Goal: Task Accomplishment & Management: Manage account settings

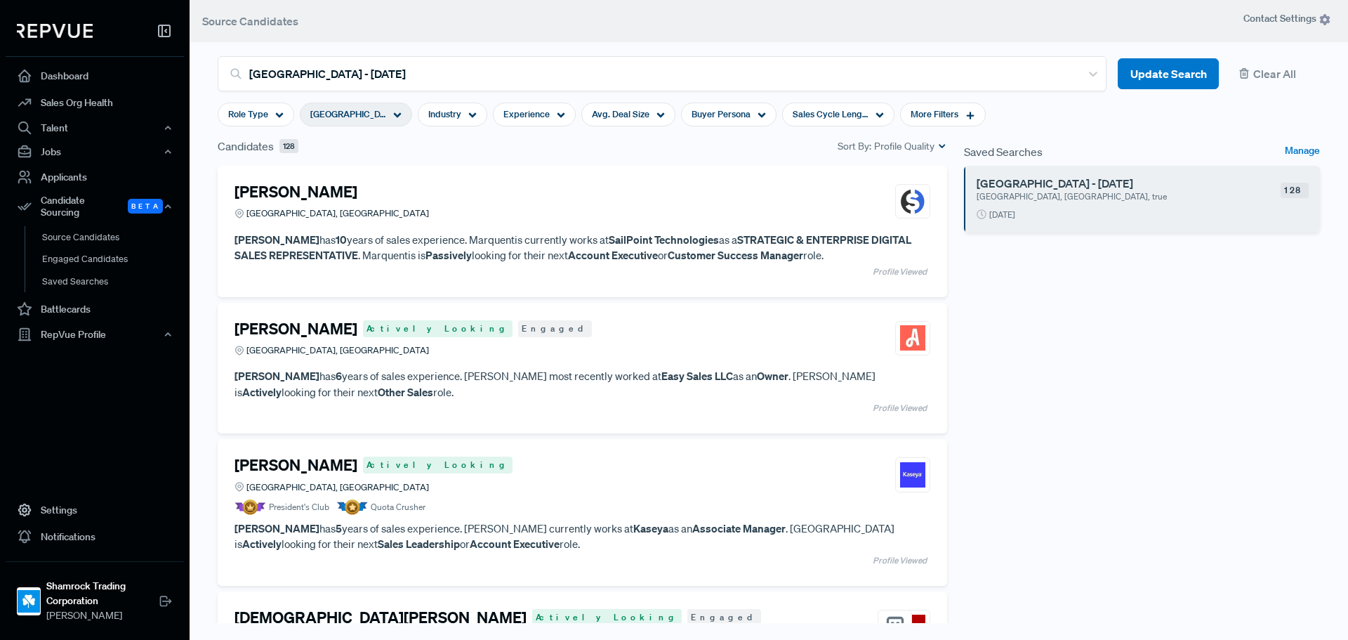
click at [1109, 205] on article "[GEOGRAPHIC_DATA] - [DATE] [GEOGRAPHIC_DATA], [GEOGRAPHIC_DATA], true 128 [DATE]" at bounding box center [1142, 199] width 356 height 67
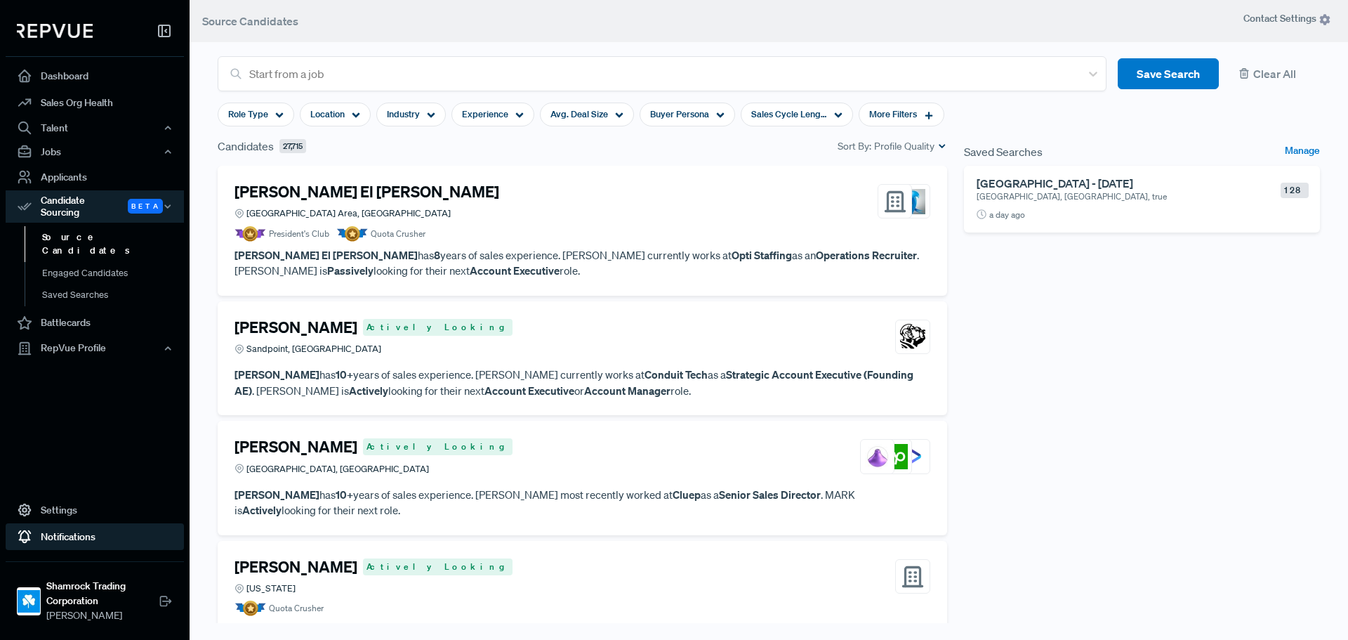
click at [120, 529] on link "Notifications" at bounding box center [95, 536] width 178 height 27
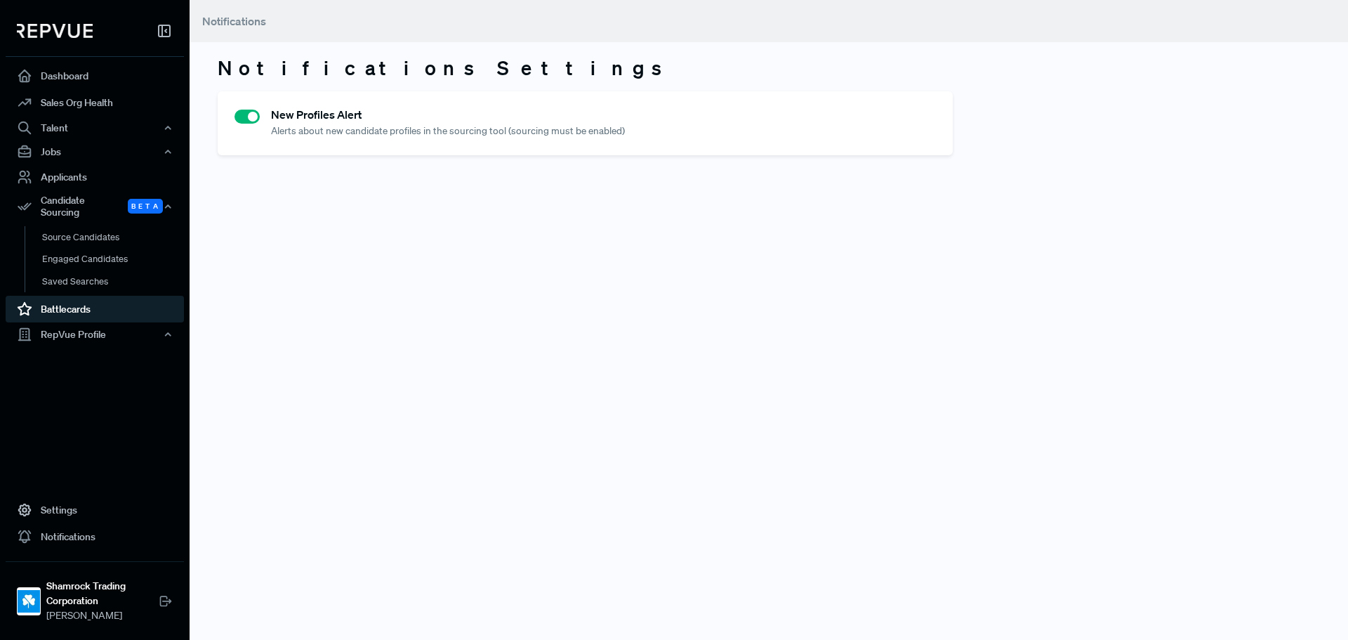
click at [70, 310] on link "Battlecards" at bounding box center [95, 309] width 178 height 27
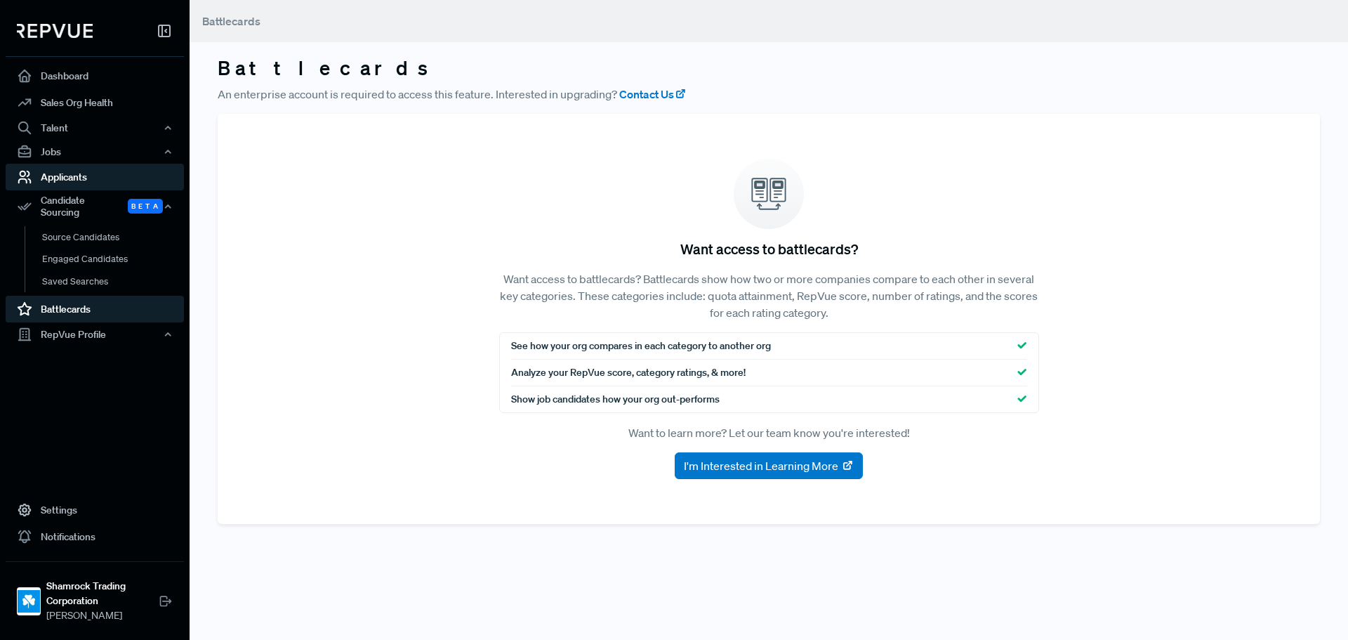
click at [76, 175] on link "Applicants" at bounding box center [95, 177] width 178 height 27
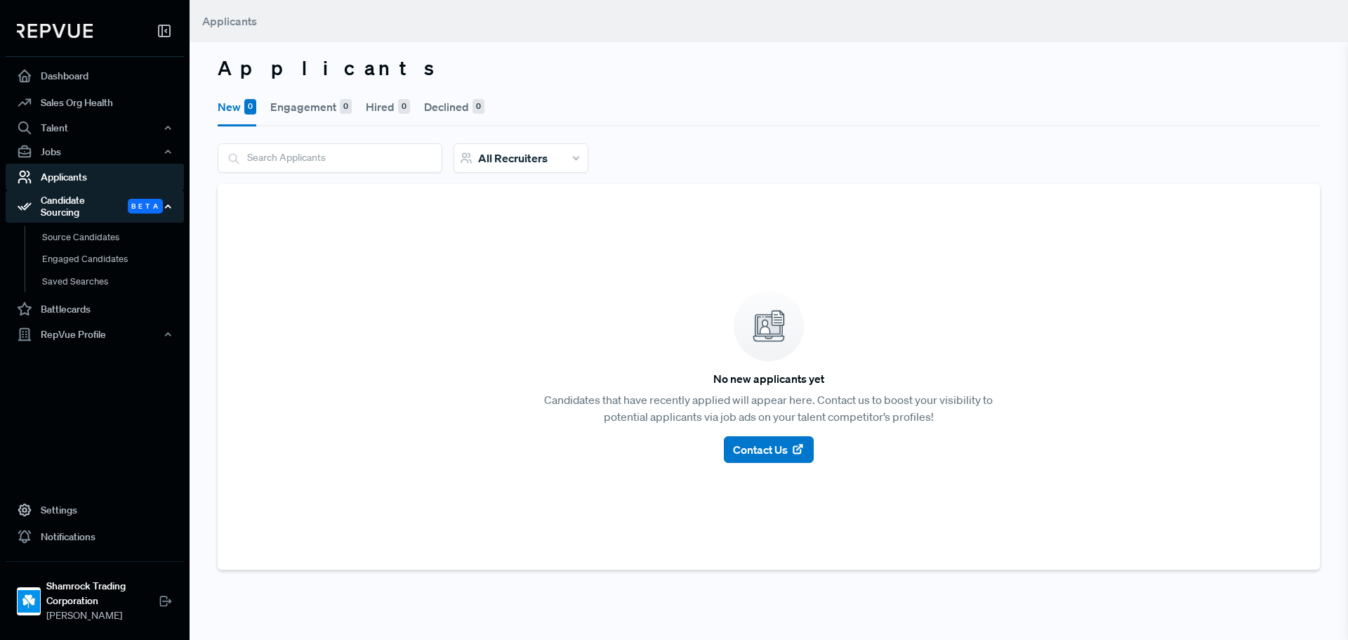
click at [77, 201] on div "Candidate Sourcing Beta" at bounding box center [95, 206] width 178 height 32
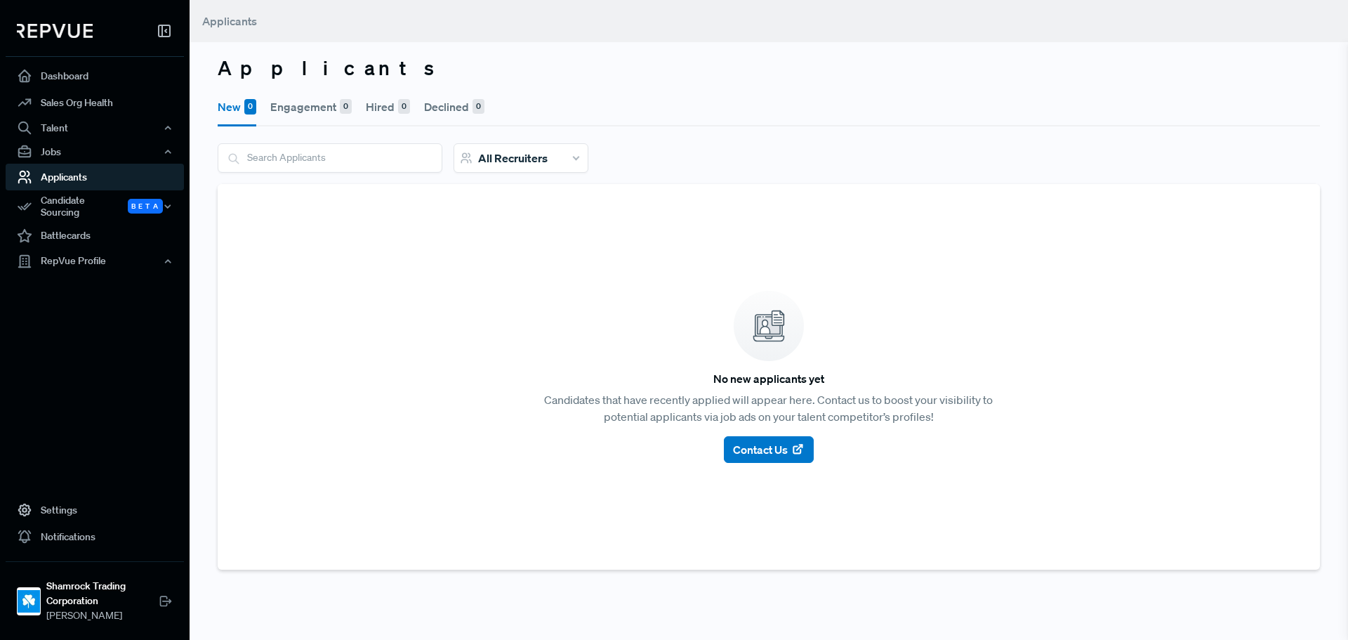
click at [324, 105] on button "Engagement 0" at bounding box center [310, 106] width 81 height 39
click at [377, 107] on button "Hired 0" at bounding box center [388, 106] width 44 height 39
click at [459, 107] on button "Declined 0" at bounding box center [454, 106] width 60 height 39
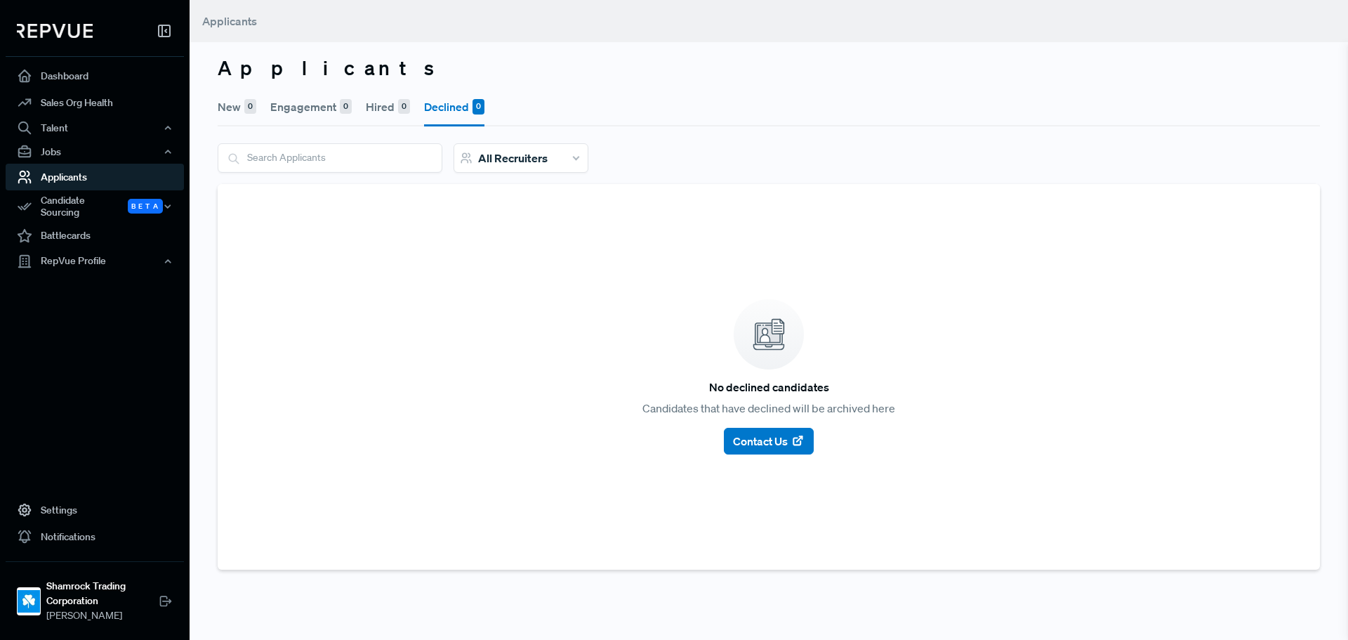
click at [332, 112] on button "Engagement 0" at bounding box center [310, 106] width 81 height 39
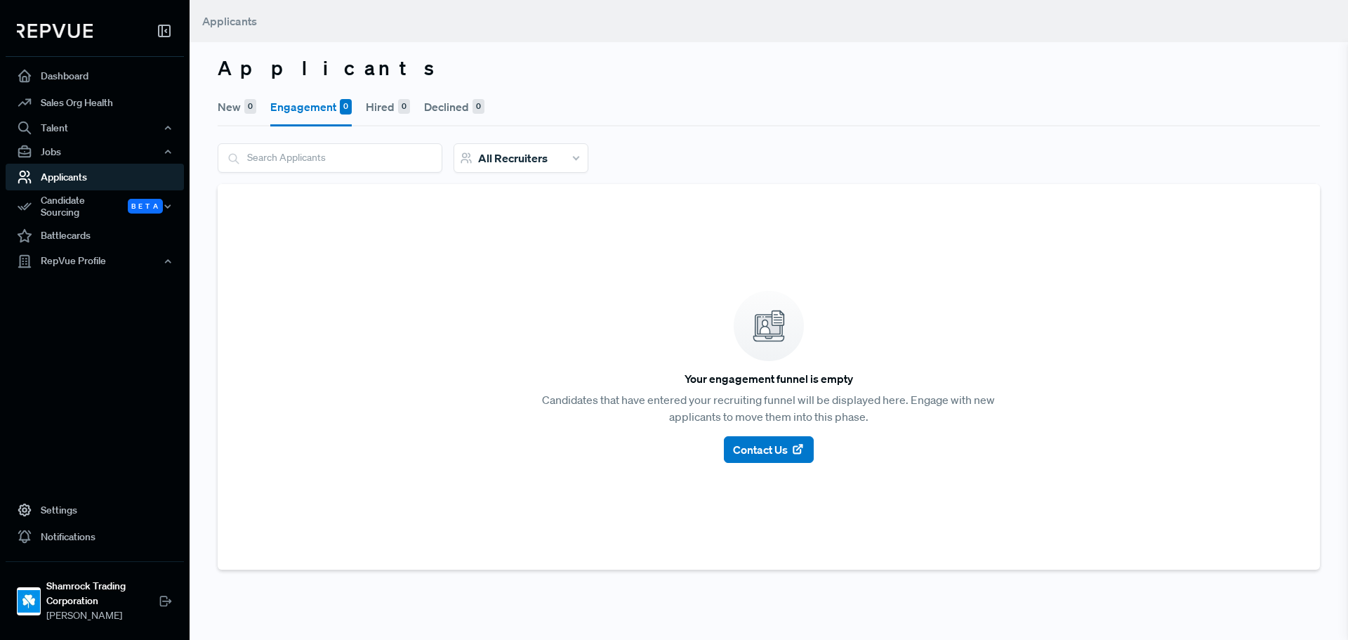
click at [246, 112] on div "0" at bounding box center [250, 106] width 12 height 15
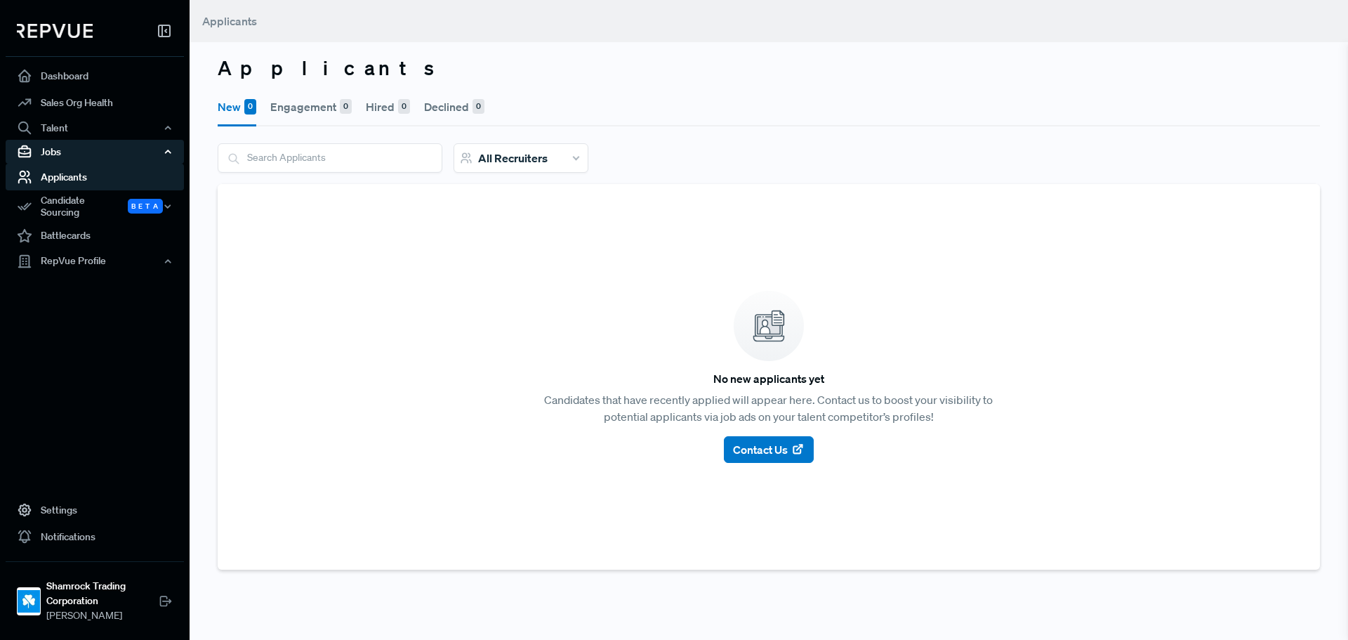
click at [64, 148] on div "Jobs" at bounding box center [95, 152] width 178 height 24
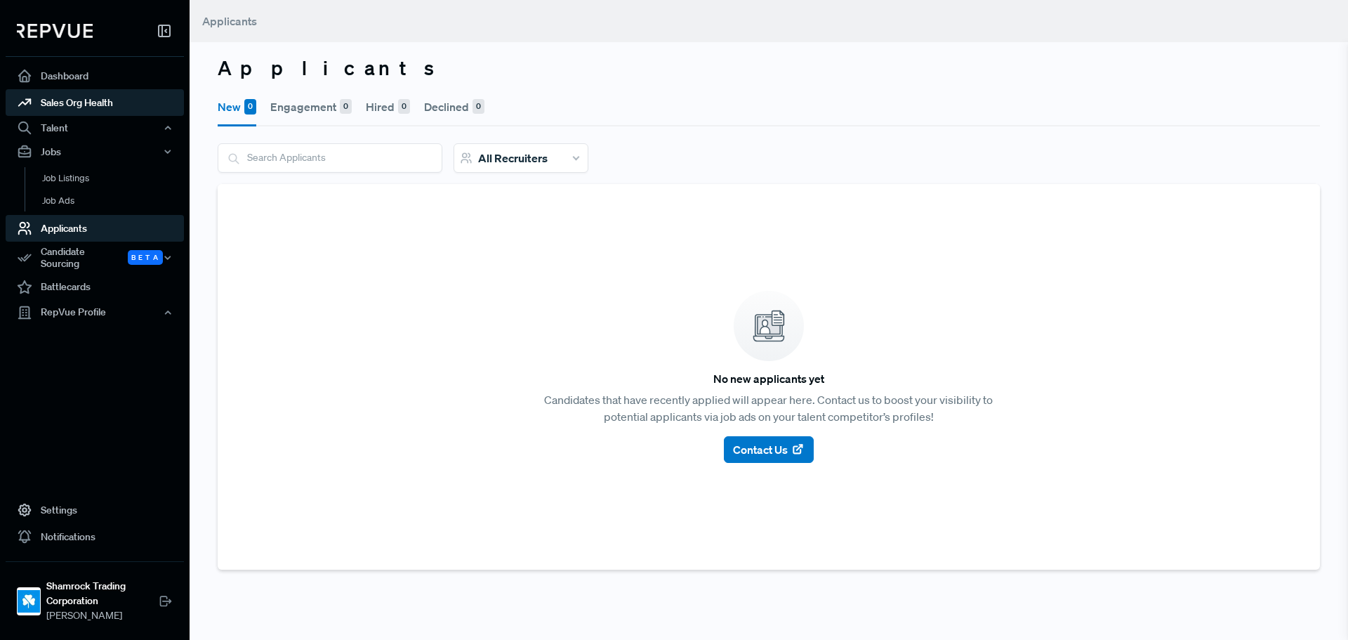
click at [86, 106] on link "Sales Org Health" at bounding box center [95, 102] width 178 height 27
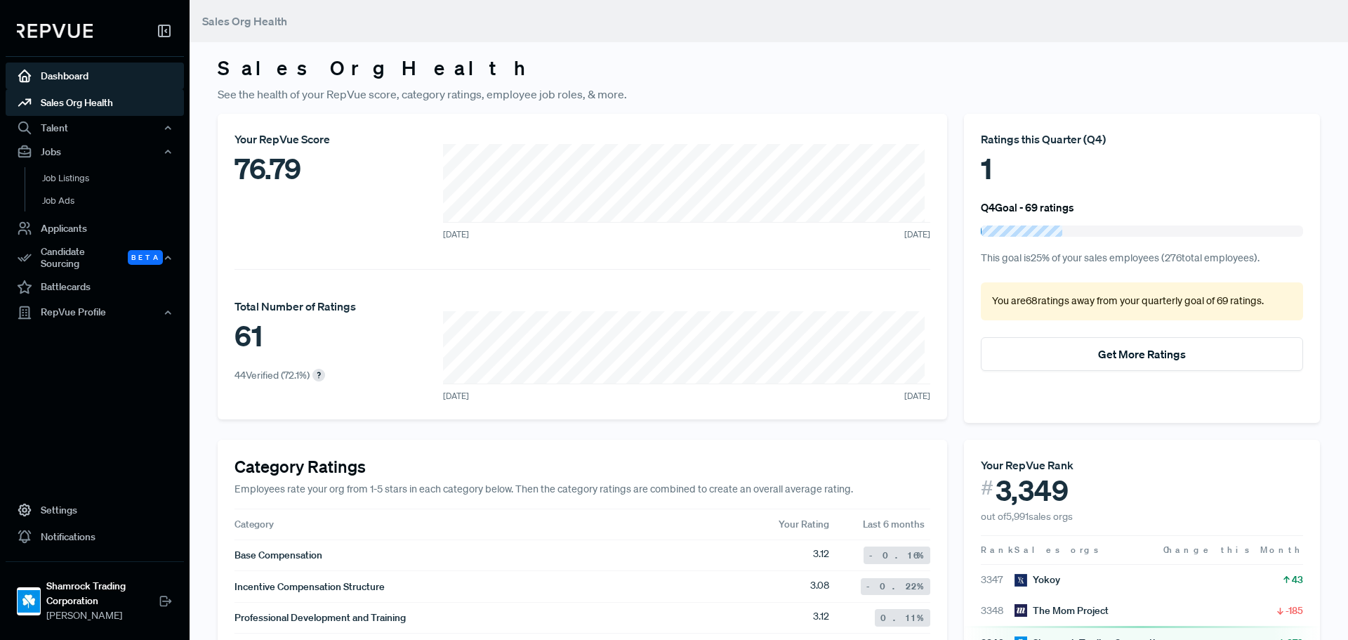
click at [85, 87] on link "Dashboard" at bounding box center [95, 75] width 178 height 27
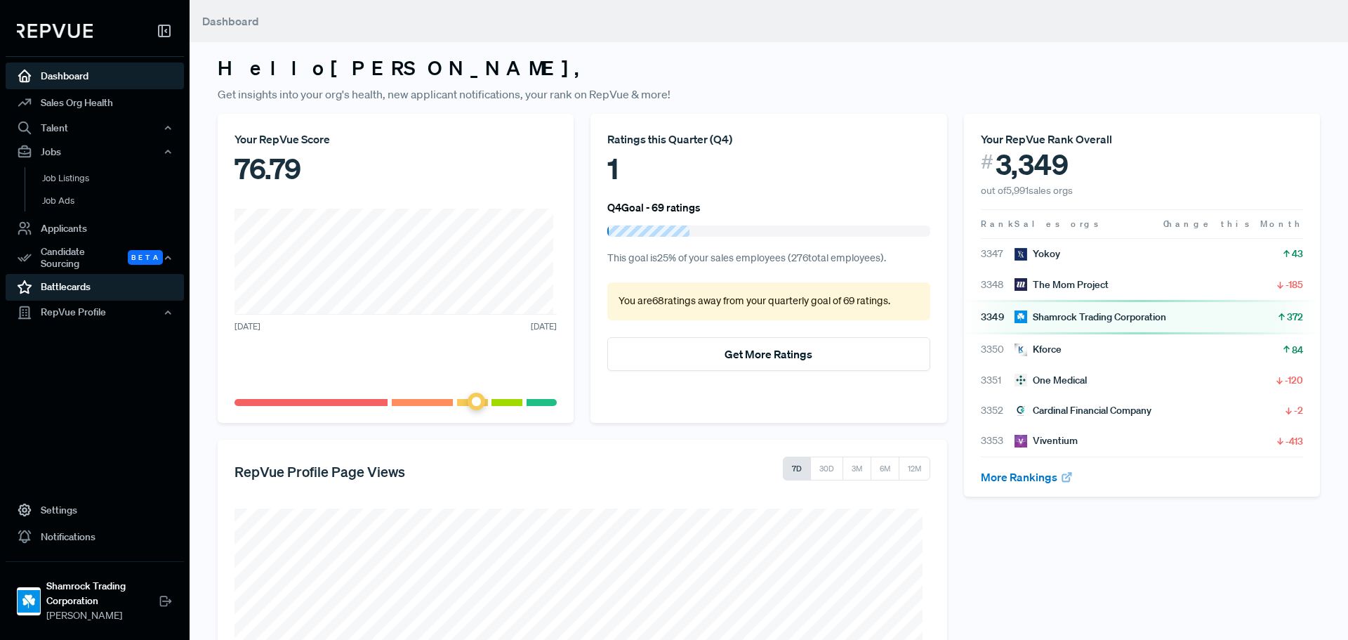
click at [74, 279] on link "Battlecards" at bounding box center [95, 287] width 178 height 27
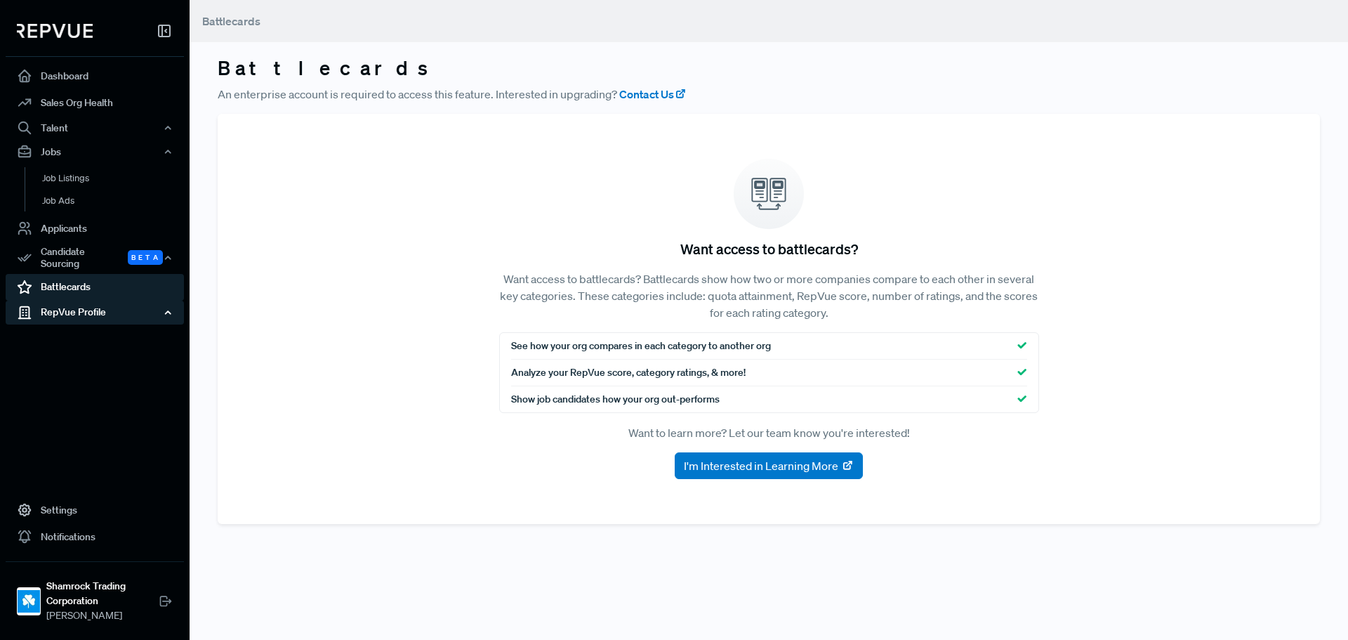
click at [74, 311] on div "RepVue Profile" at bounding box center [95, 313] width 178 height 24
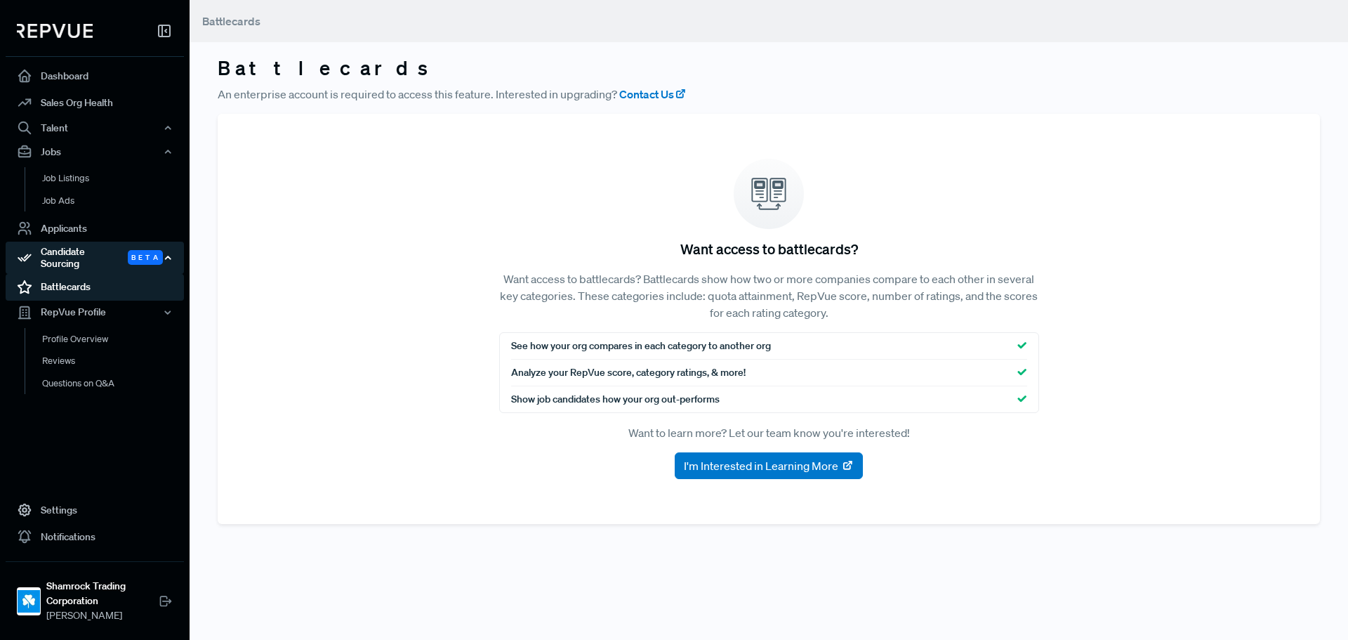
click at [169, 246] on div "Candidate Sourcing Beta" at bounding box center [95, 258] width 178 height 32
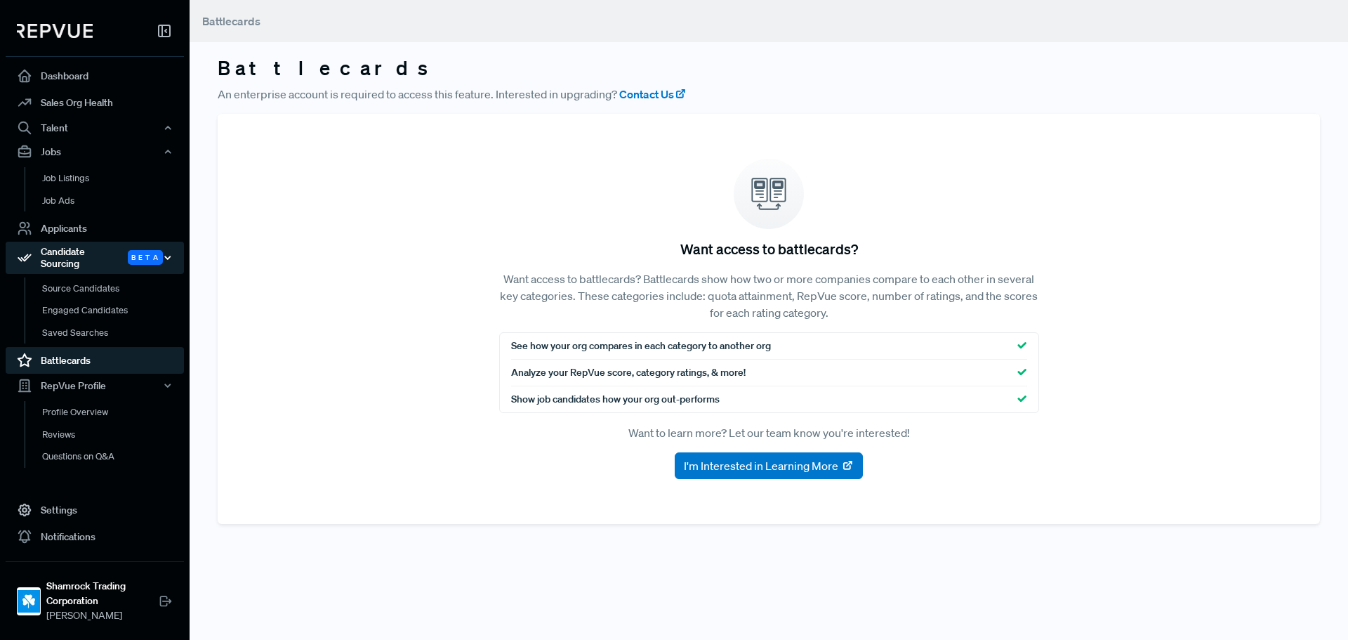
click at [95, 256] on div "Candidate Sourcing Beta" at bounding box center [95, 258] width 178 height 32
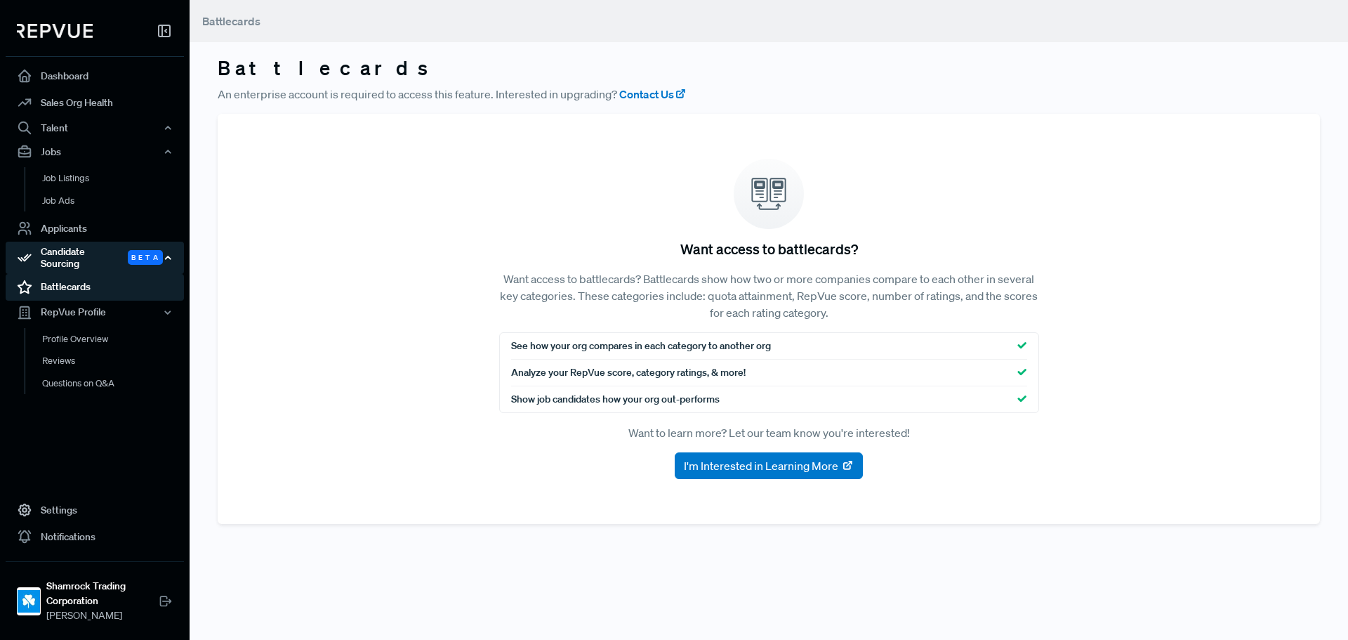
click at [95, 256] on div "Candidate Sourcing Beta" at bounding box center [95, 258] width 178 height 32
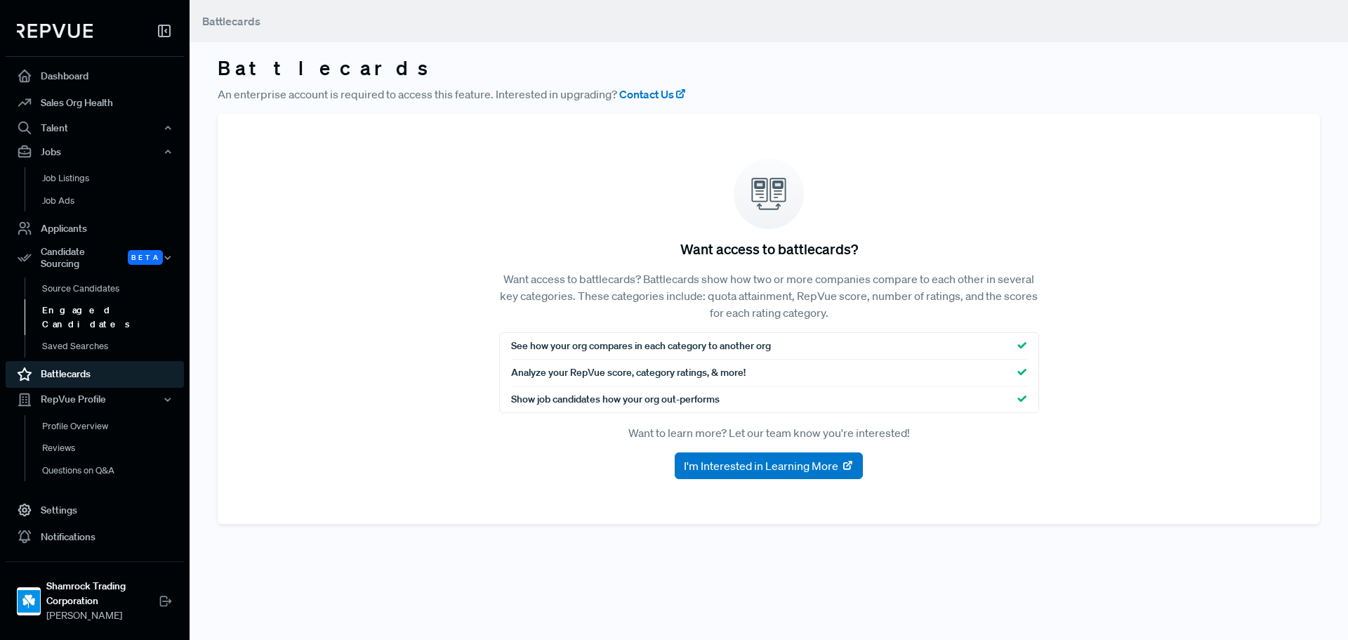
click at [97, 299] on link "Engaged Candidates" at bounding box center [114, 317] width 178 height 36
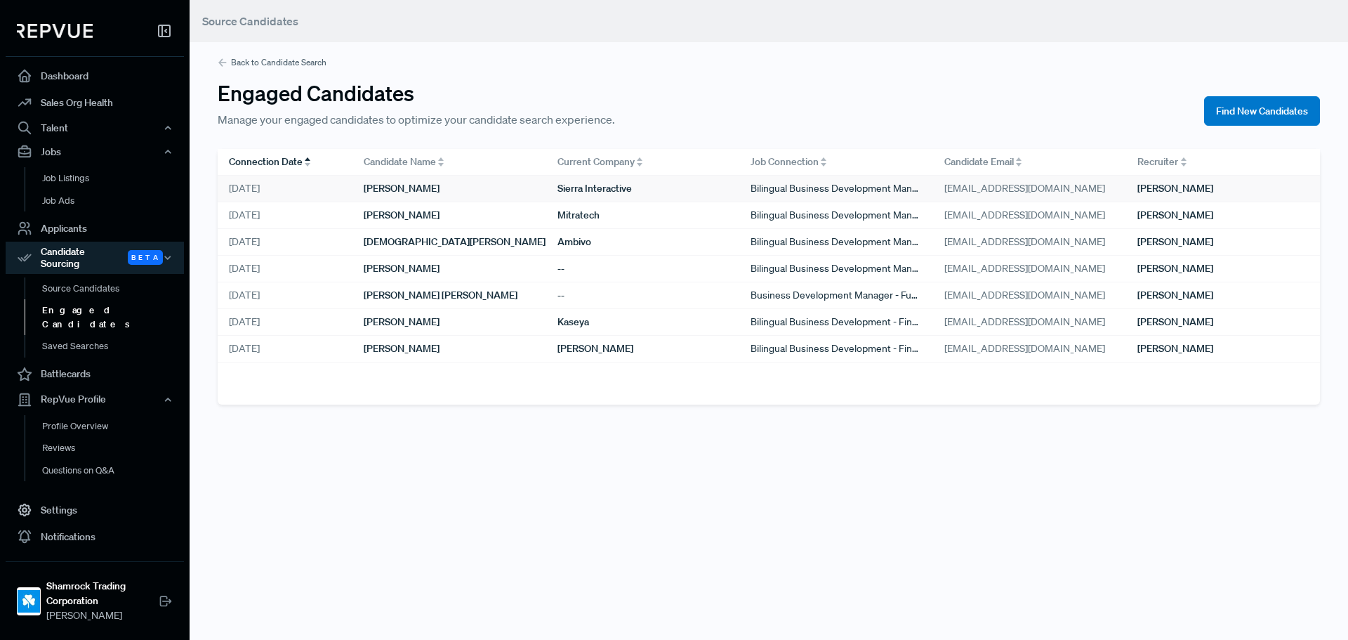
click at [370, 187] on span "[PERSON_NAME]" at bounding box center [402, 188] width 76 height 15
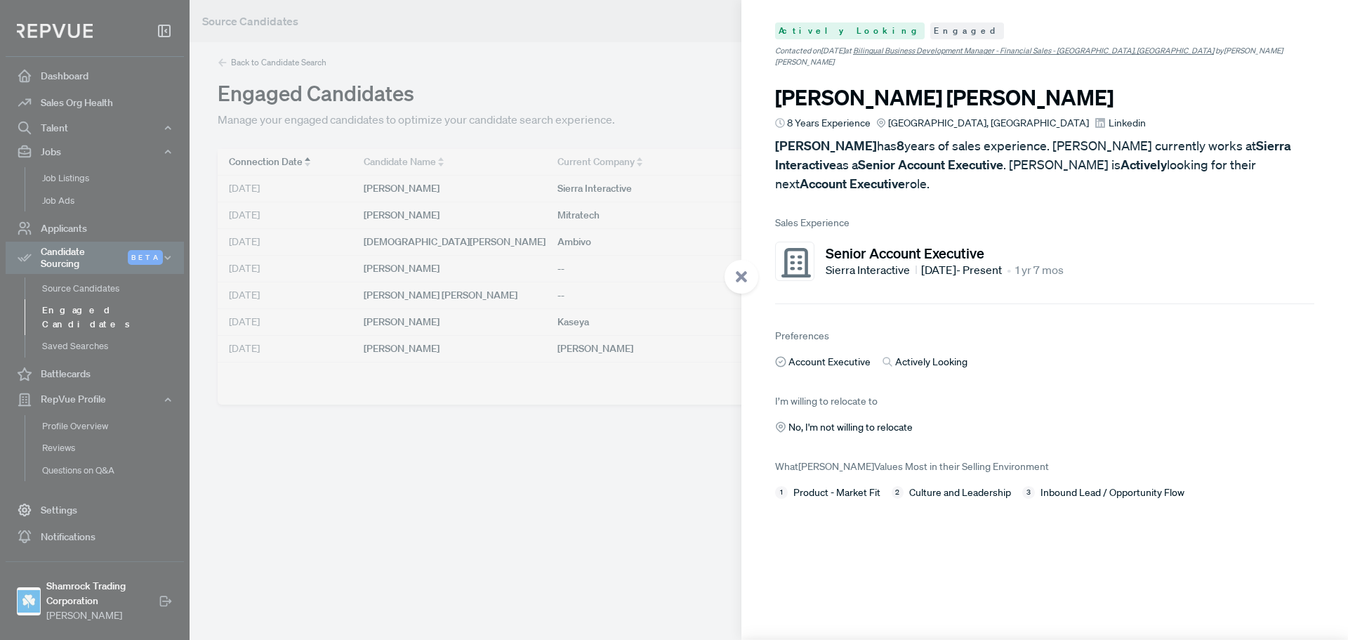
click at [419, 420] on div at bounding box center [674, 320] width 1348 height 640
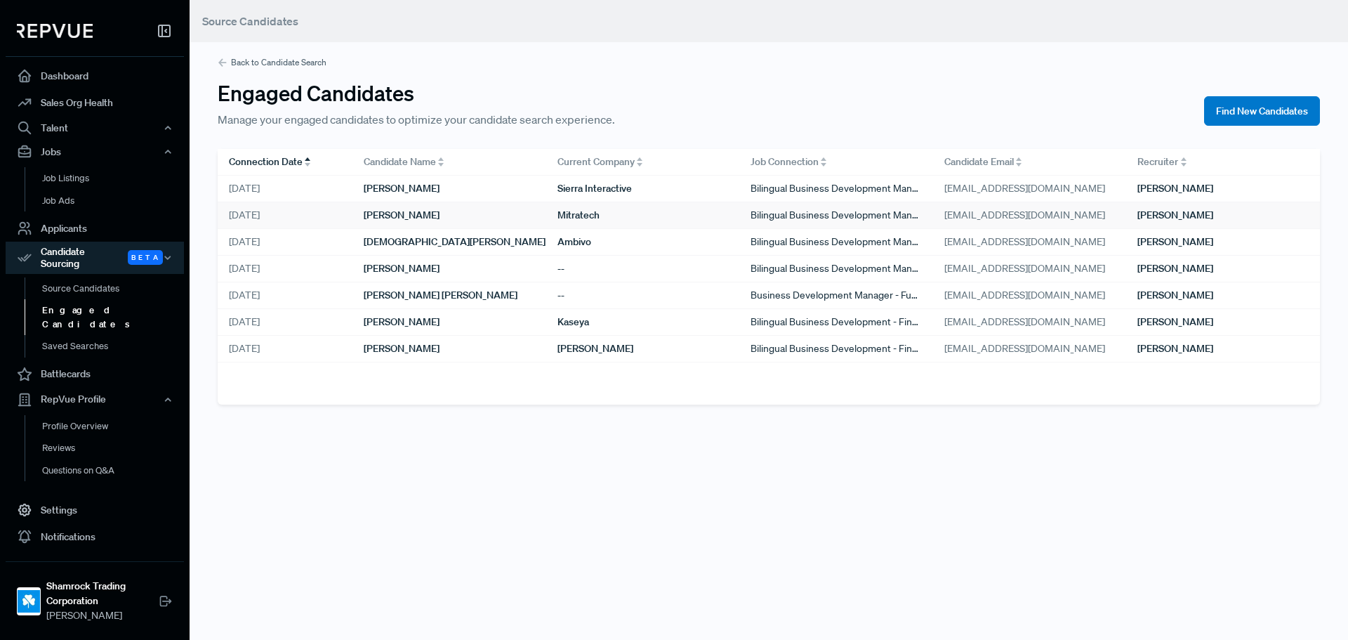
click at [374, 208] on span "[PERSON_NAME]" at bounding box center [402, 215] width 76 height 15
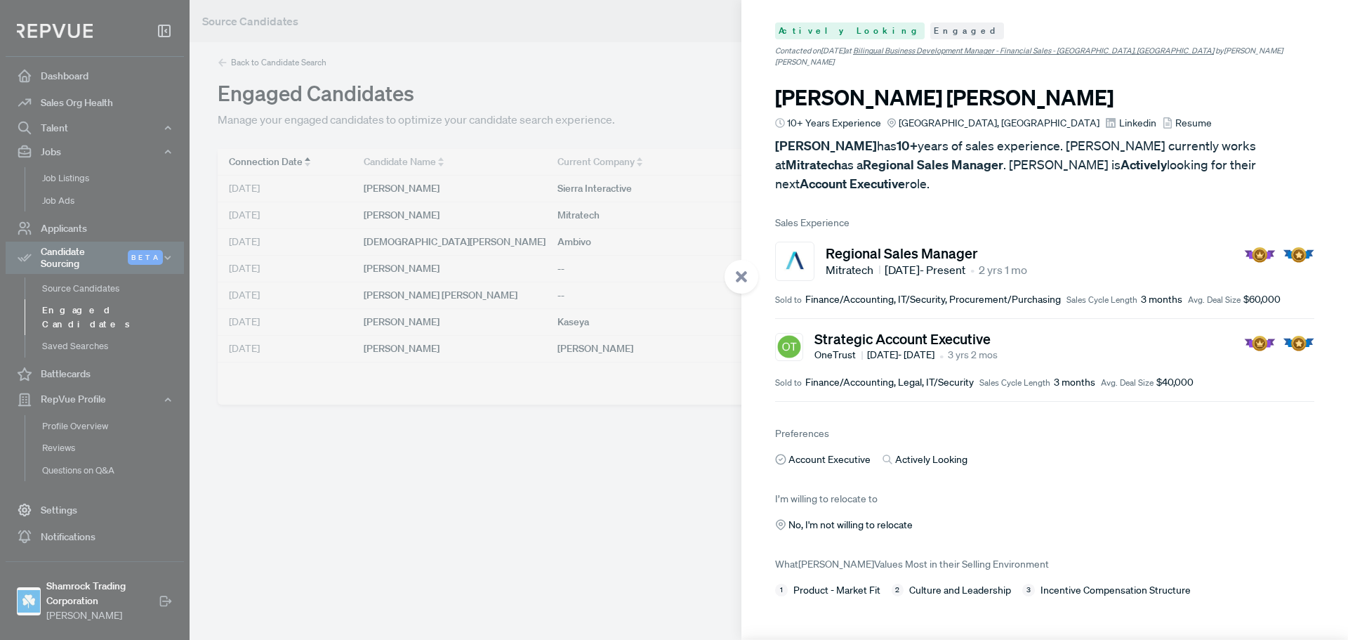
click at [751, 287] on div at bounding box center [742, 277] width 34 height 34
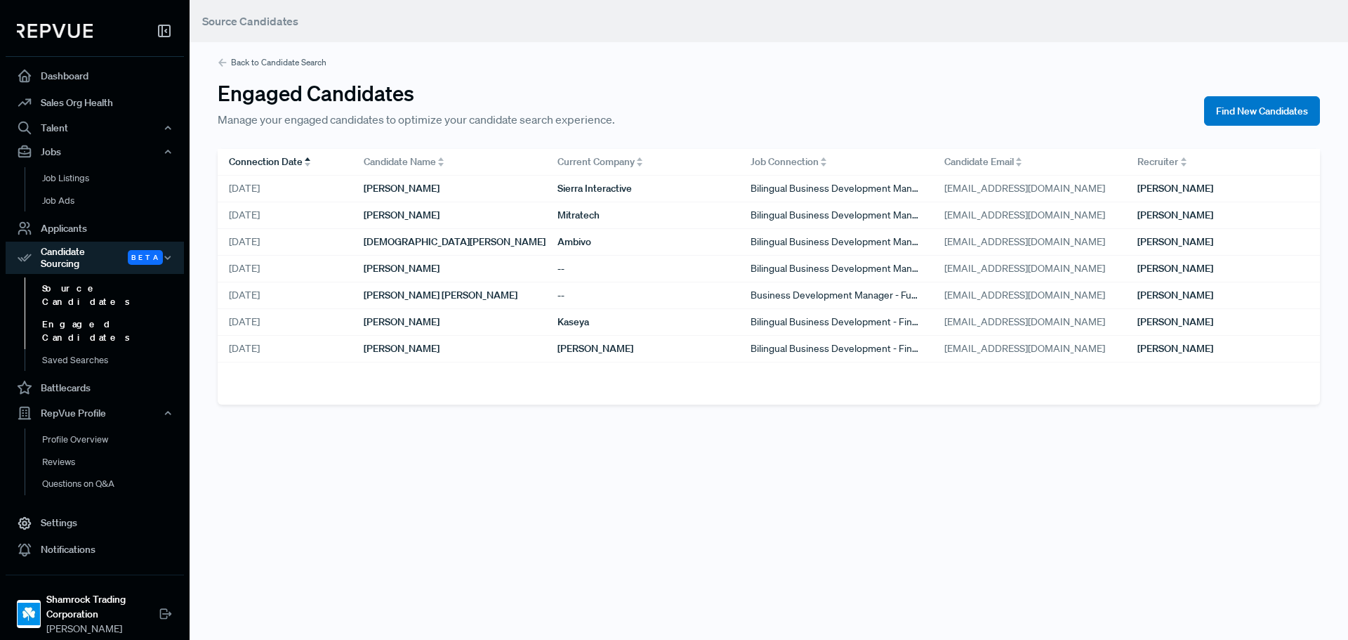
click at [81, 282] on link "Source Candidates" at bounding box center [114, 295] width 178 height 36
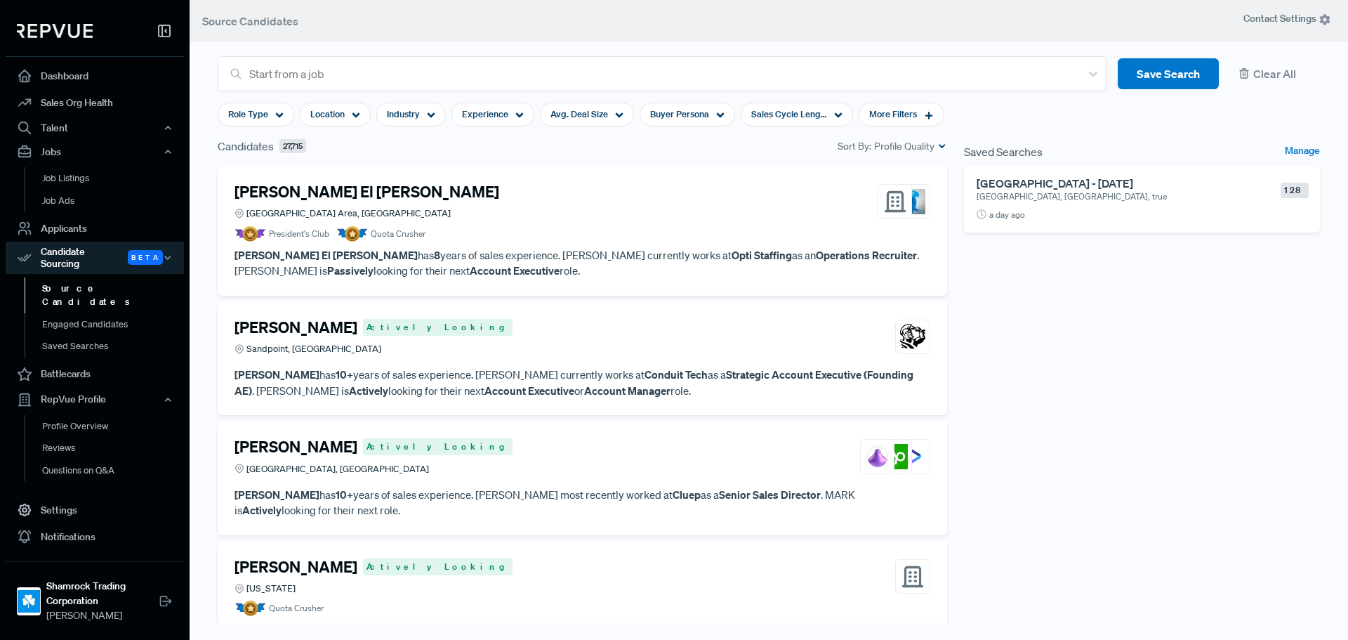
click at [1101, 190] on h6 "[GEOGRAPHIC_DATA] - [DATE]" at bounding box center [1120, 183] width 287 height 13
